Goal: Task Accomplishment & Management: Use online tool/utility

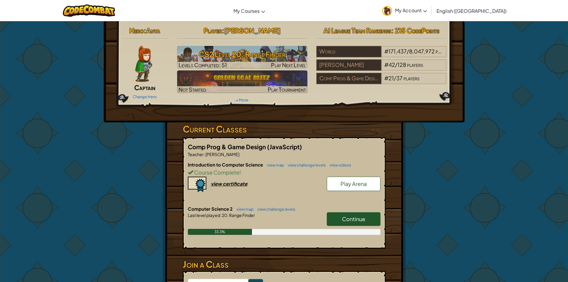
click at [355, 218] on span "Continue" at bounding box center [353, 218] width 23 height 7
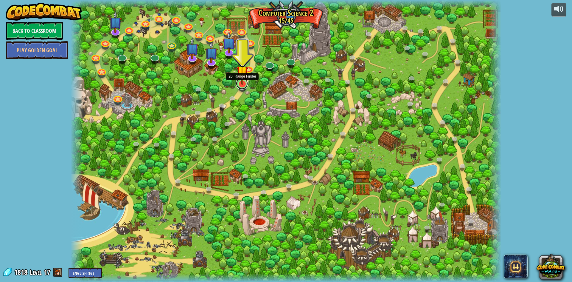
click at [244, 85] on link at bounding box center [242, 83] width 12 height 12
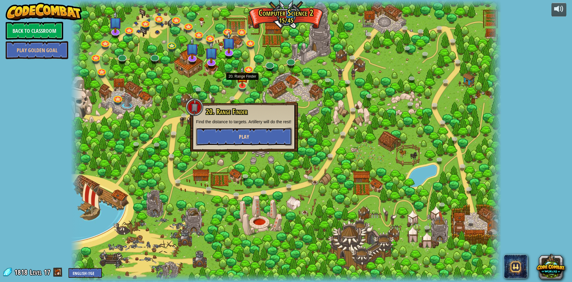
click at [242, 137] on span "Play" at bounding box center [244, 136] width 10 height 7
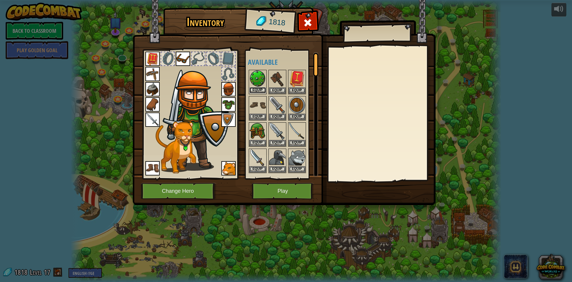
click at [257, 88] on button "Equip" at bounding box center [257, 90] width 17 height 6
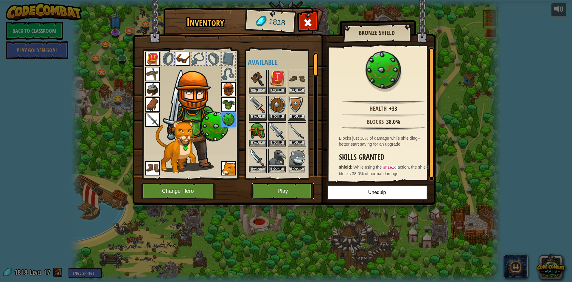
click at [283, 189] on button "Play" at bounding box center [283, 191] width 62 height 16
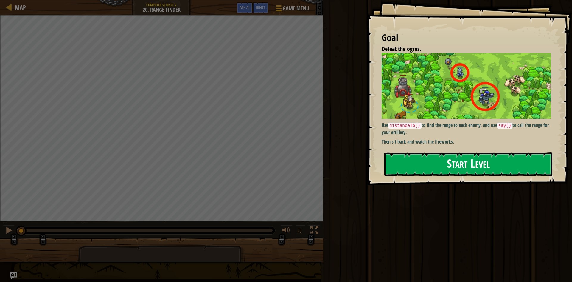
click at [439, 116] on div "Goal Defeat the ogres. Use distanceTo() to find the range to each enemy, and us…" at bounding box center [469, 92] width 205 height 185
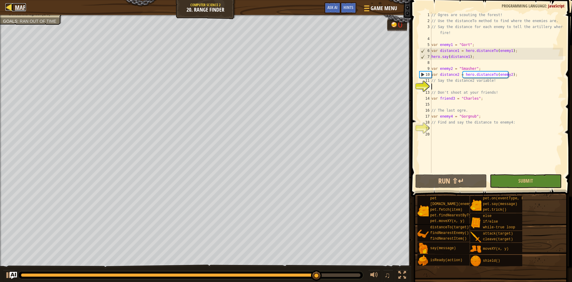
click at [13, 5] on link "Map" at bounding box center [19, 7] width 14 height 8
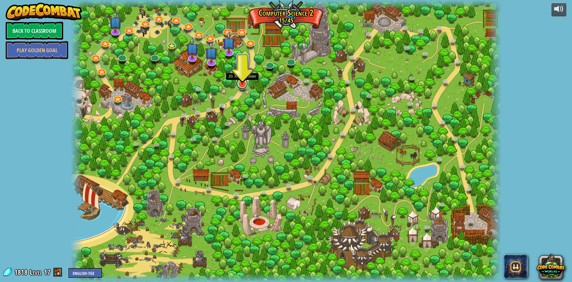
click at [240, 86] on link at bounding box center [242, 83] width 12 height 12
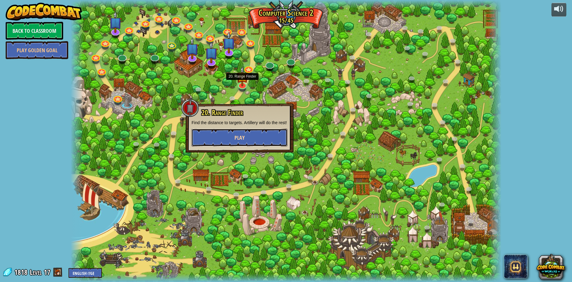
click at [237, 139] on span "Play" at bounding box center [239, 137] width 10 height 7
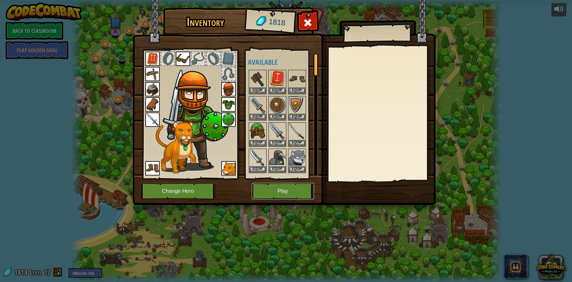
click at [272, 187] on button "Play" at bounding box center [283, 191] width 62 height 16
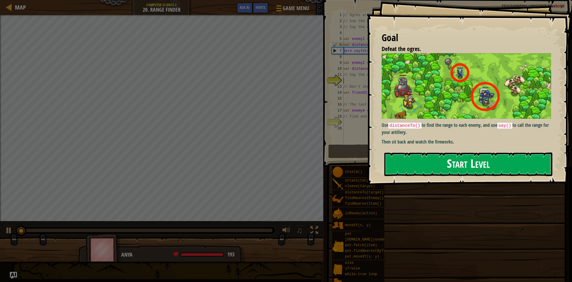
click at [449, 160] on button "Start Level" at bounding box center [468, 164] width 168 height 24
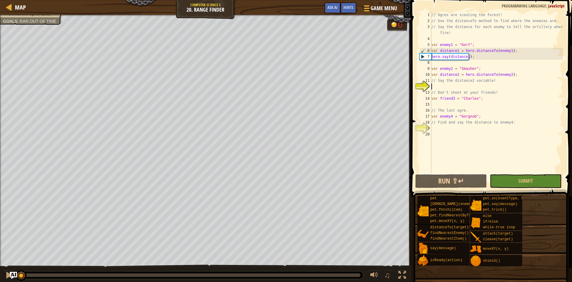
drag, startPoint x: 130, startPoint y: 275, endPoint x: 1, endPoint y: 284, distance: 129.3
click at [1, 0] on html "Map Computer Science 2 20. Range Finder Game Menu Done Hints Ask AI 1 ההההההההה…" at bounding box center [286, 0] width 572 height 0
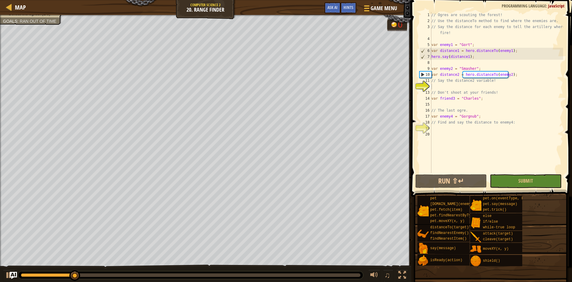
click at [67, 276] on div at bounding box center [190, 275] width 345 height 8
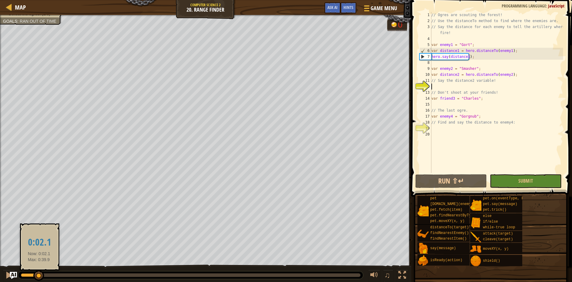
drag, startPoint x: 71, startPoint y: 276, endPoint x: 0, endPoint y: 283, distance: 71.5
click at [0, 0] on html "Map Computer Science 2 20. Range Finder Game Menu Done Hints Ask AI 1 ההההההההה…" at bounding box center [286, 0] width 572 height 0
drag, startPoint x: 66, startPoint y: 273, endPoint x: 1, endPoint y: 278, distance: 65.1
click at [1, 278] on div "♫" at bounding box center [205, 273] width 411 height 18
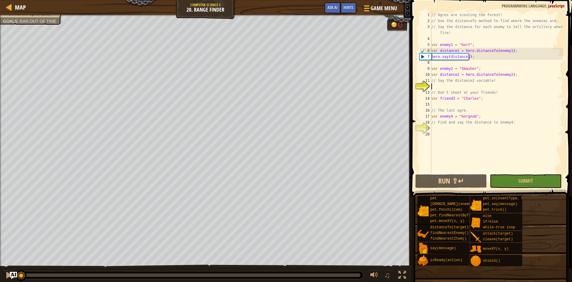
drag, startPoint x: 71, startPoint y: 270, endPoint x: 0, endPoint y: 271, distance: 71.5
click at [0, 271] on div "♫" at bounding box center [205, 273] width 411 height 18
